Goal: Information Seeking & Learning: Learn about a topic

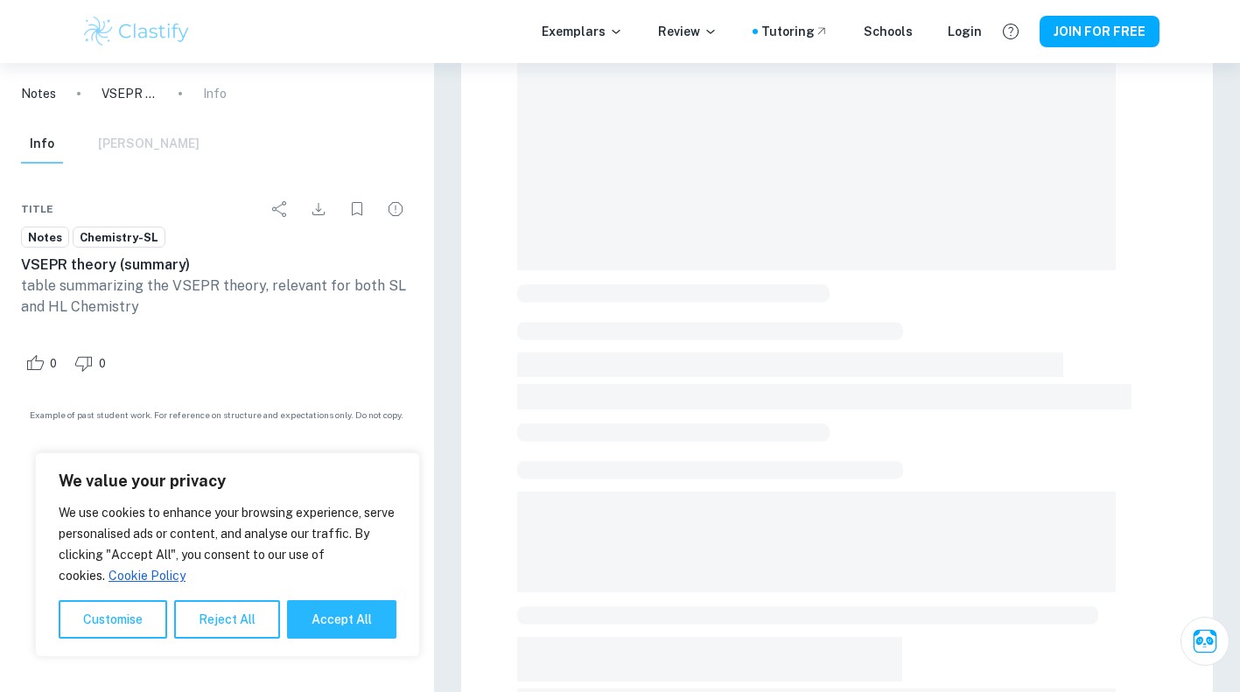
scroll to position [190, 0]
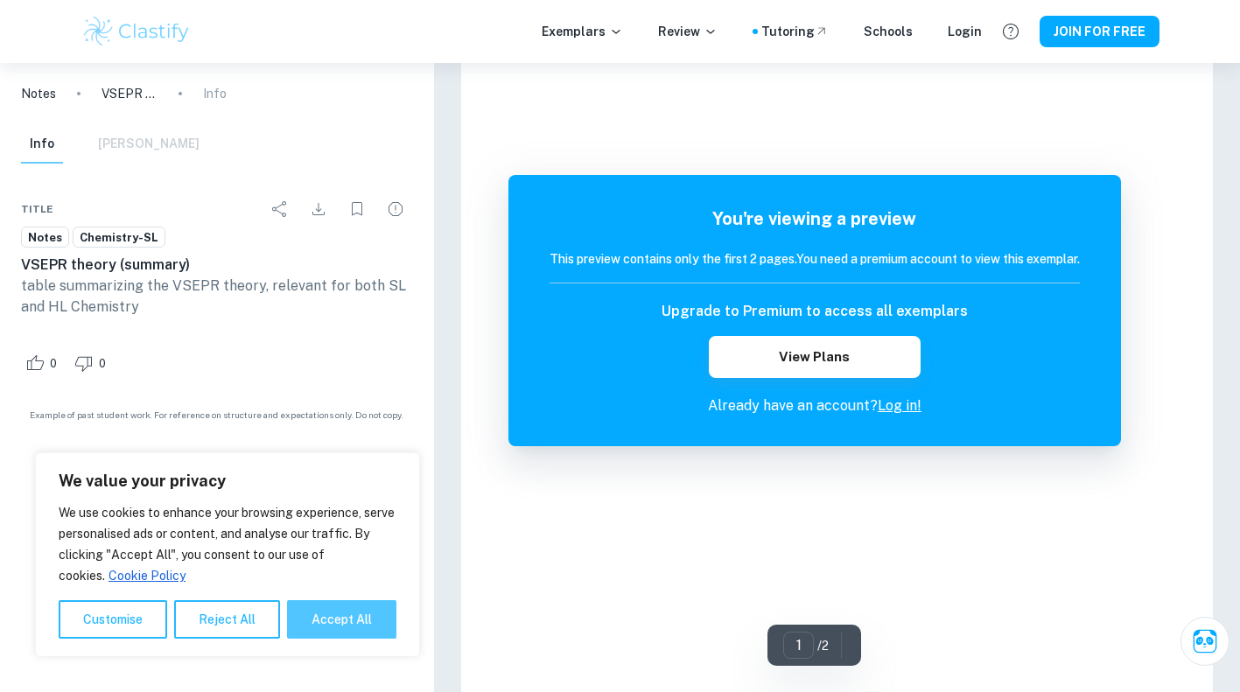
click at [366, 614] on button "Accept All" at bounding box center [341, 619] width 109 height 39
checkbox input "true"
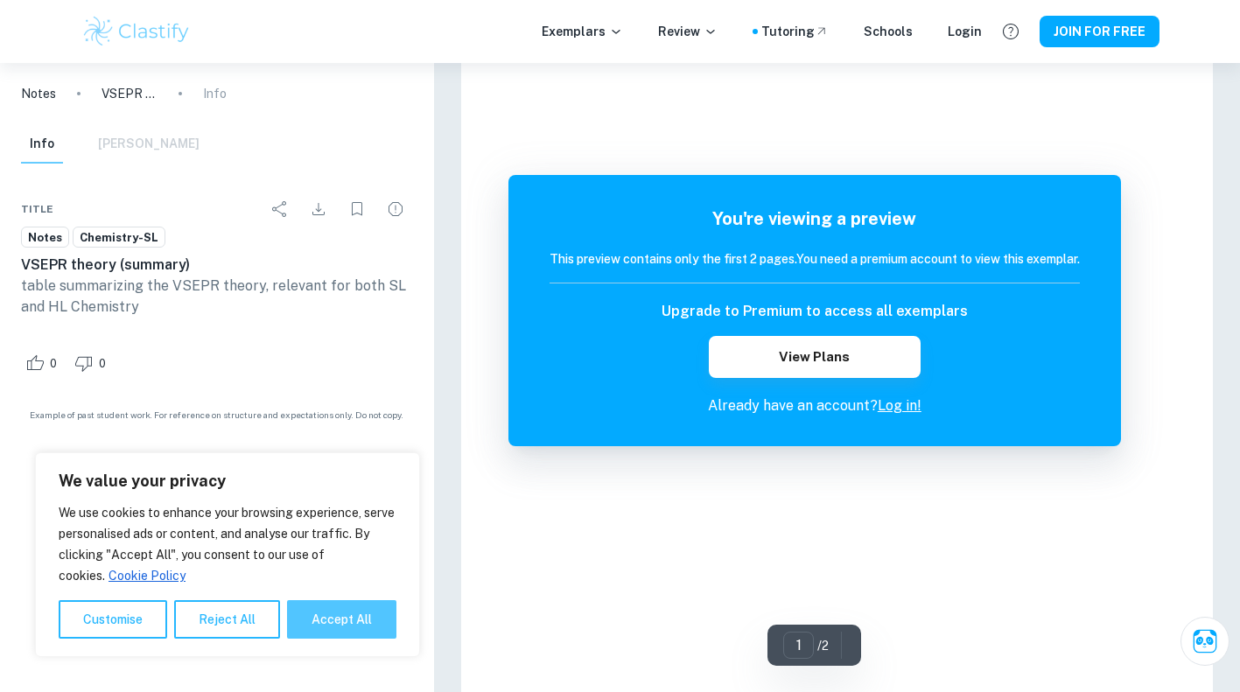
checkbox input "true"
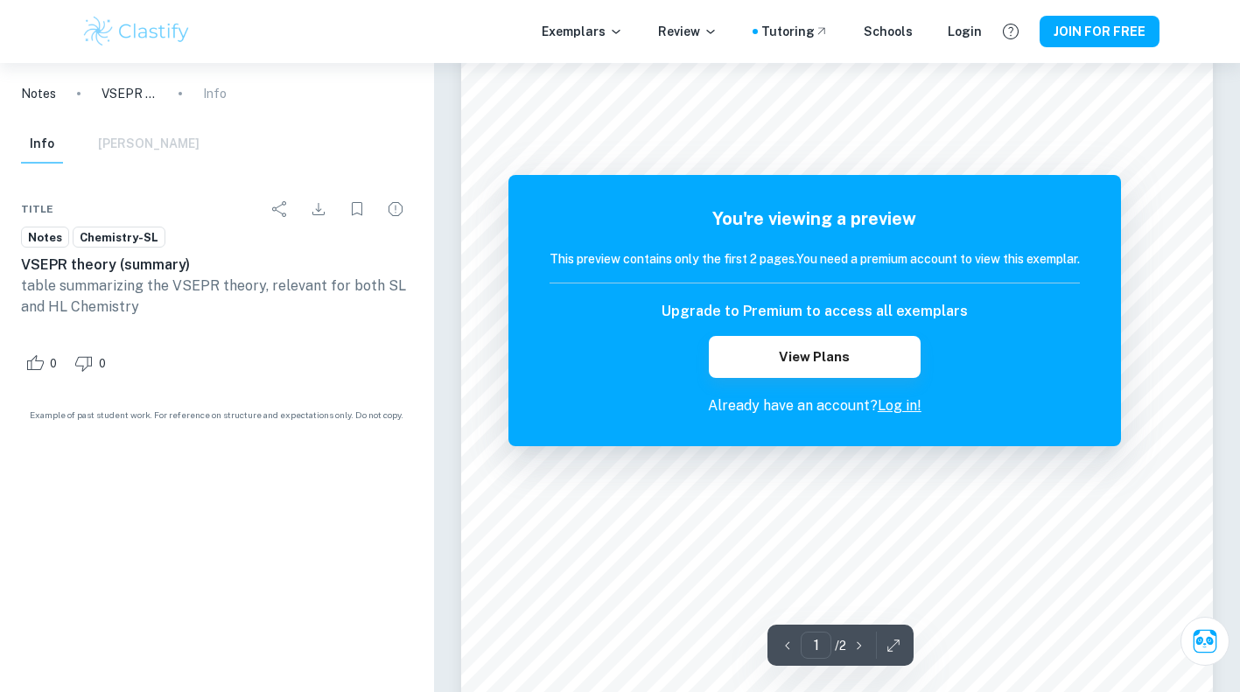
scroll to position [0, 0]
